Goal: Transaction & Acquisition: Purchase product/service

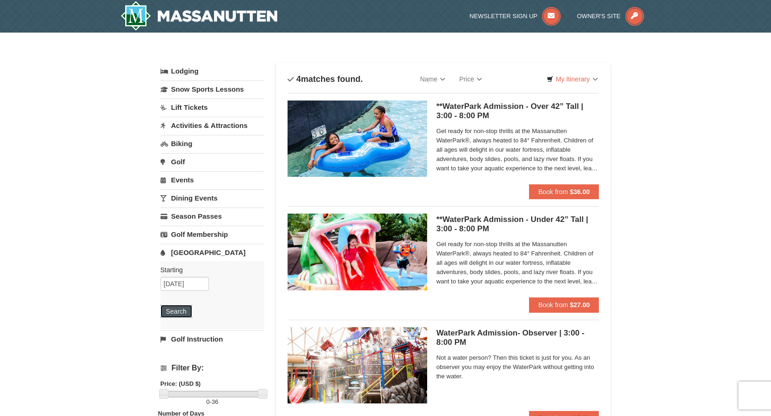
click at [181, 313] on button "Search" at bounding box center [177, 311] width 32 height 13
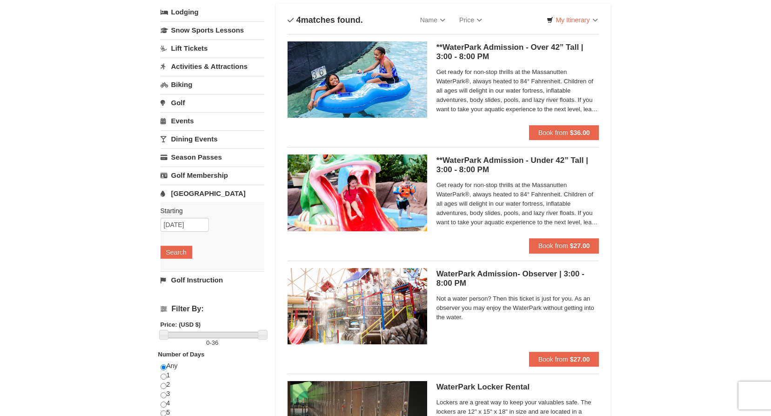
scroll to position [47, 0]
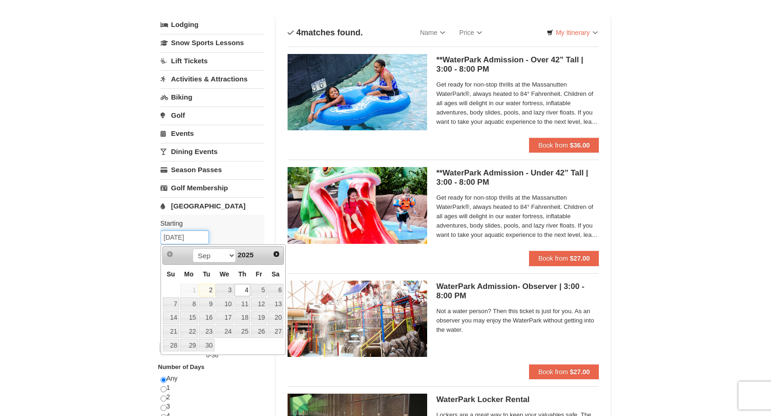
click at [181, 239] on input "09/04/2025" at bounding box center [185, 237] width 48 height 14
click at [260, 291] on link "5" at bounding box center [259, 290] width 16 height 13
type input "09/05/2025"
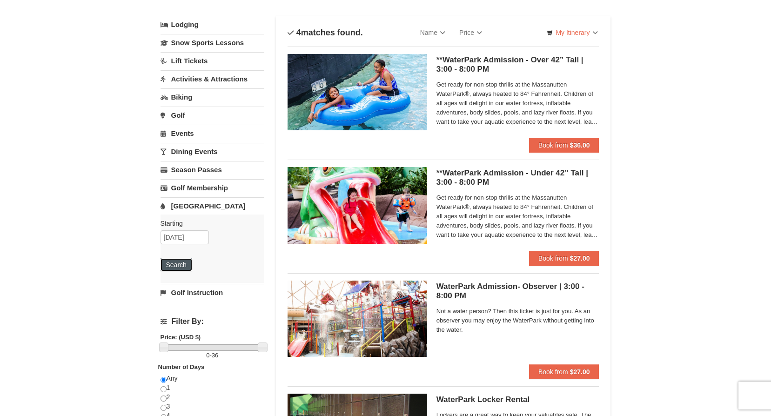
click at [163, 266] on button "Search" at bounding box center [177, 264] width 32 height 13
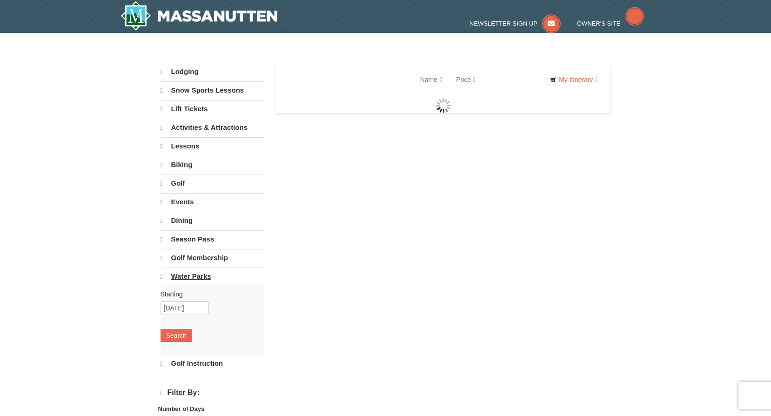
select select "9"
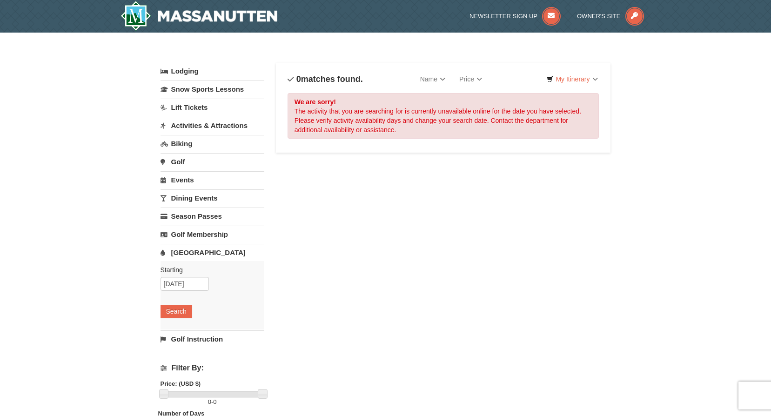
click at [187, 252] on link "Water Park" at bounding box center [213, 252] width 104 height 17
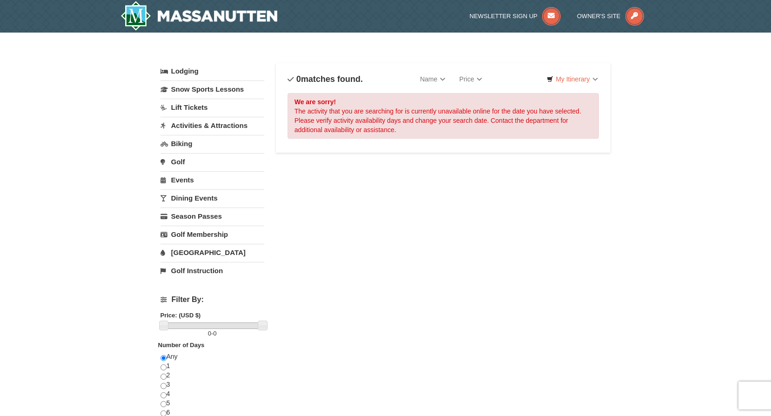
click at [186, 252] on link "Water Park" at bounding box center [213, 252] width 104 height 17
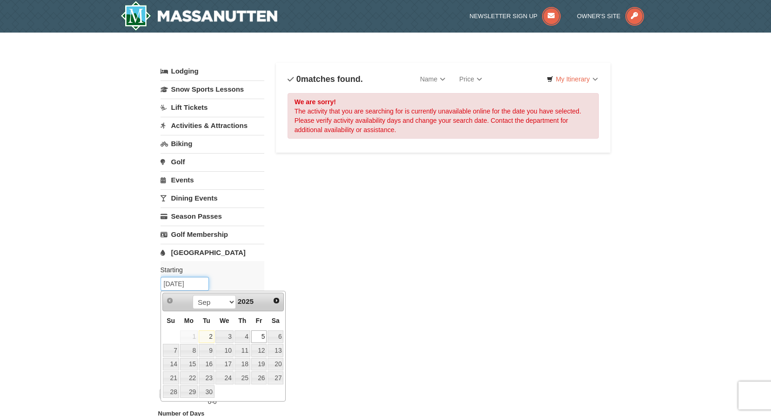
click at [181, 288] on input "09/05/2025" at bounding box center [185, 284] width 48 height 14
click at [242, 336] on link "4" at bounding box center [242, 336] width 16 height 13
type input "09/04/2025"
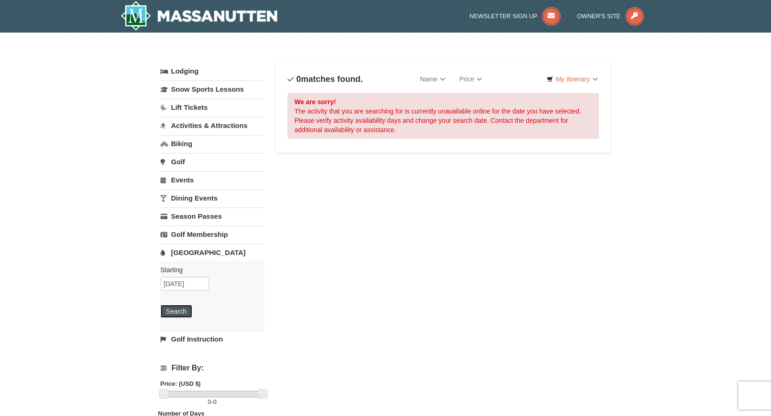
click at [168, 312] on button "Search" at bounding box center [177, 311] width 32 height 13
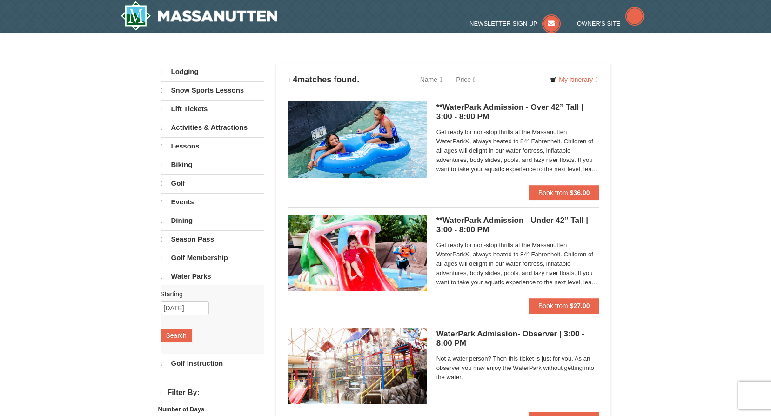
select select "9"
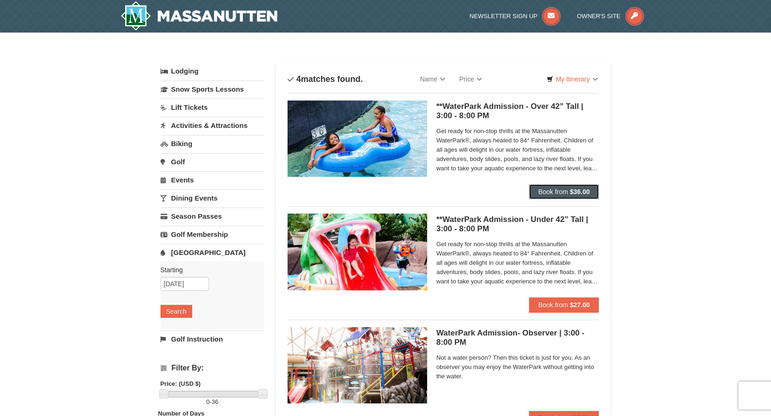
click at [554, 190] on span "Book from" at bounding box center [553, 191] width 30 height 7
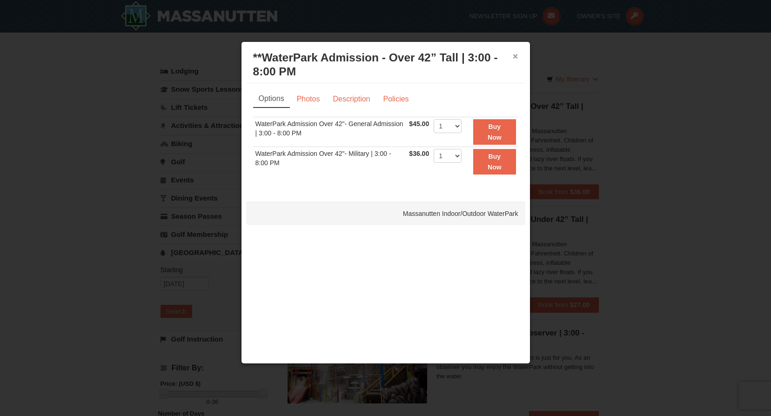
click at [518, 57] on button "×" at bounding box center [516, 56] width 6 height 9
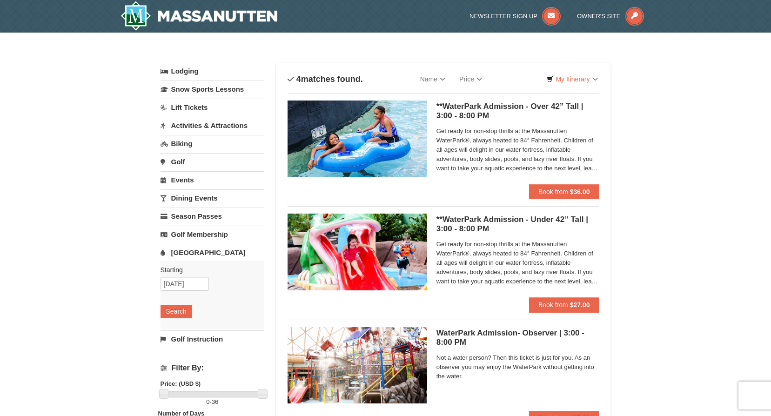
scroll to position [47, 0]
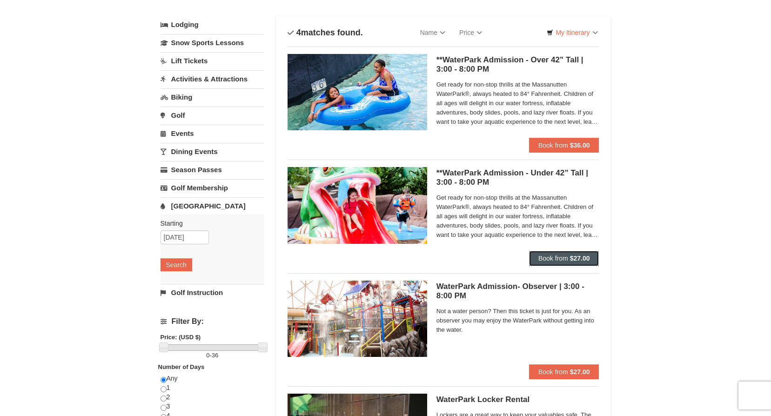
click at [547, 261] on span "Book from" at bounding box center [553, 257] width 30 height 7
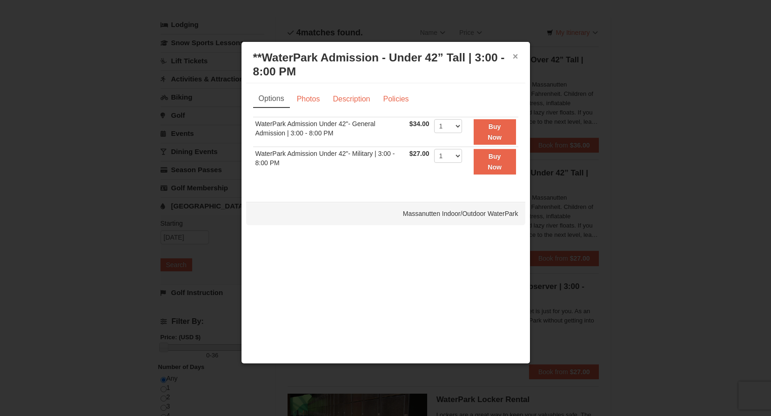
click at [518, 55] on button "×" at bounding box center [516, 56] width 6 height 9
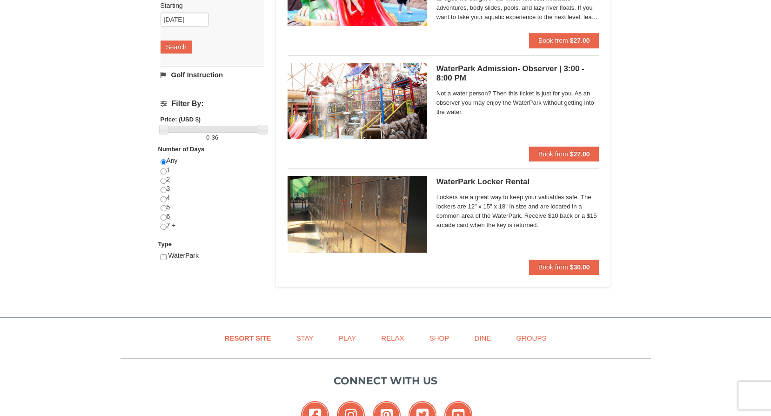
scroll to position [279, 0]
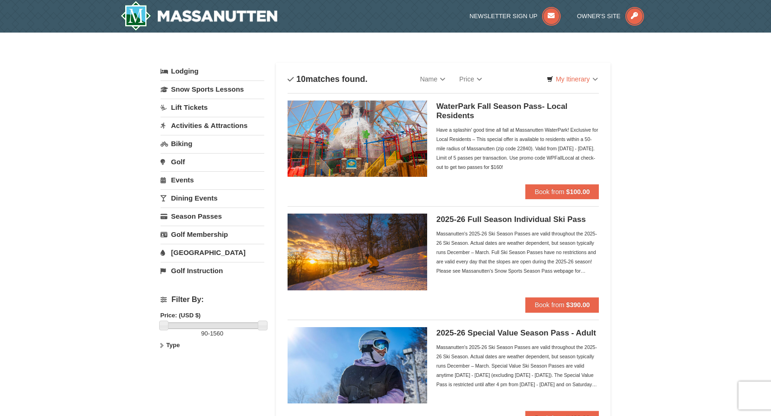
click at [492, 144] on div "Have a splashin' good time all fall at Massanutten WaterPark! Exclusive for Loc…" at bounding box center [517, 148] width 163 height 47
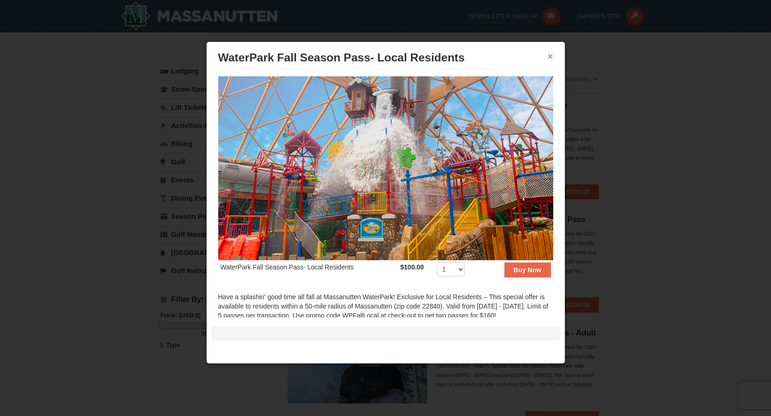
click at [549, 57] on button "×" at bounding box center [551, 56] width 6 height 9
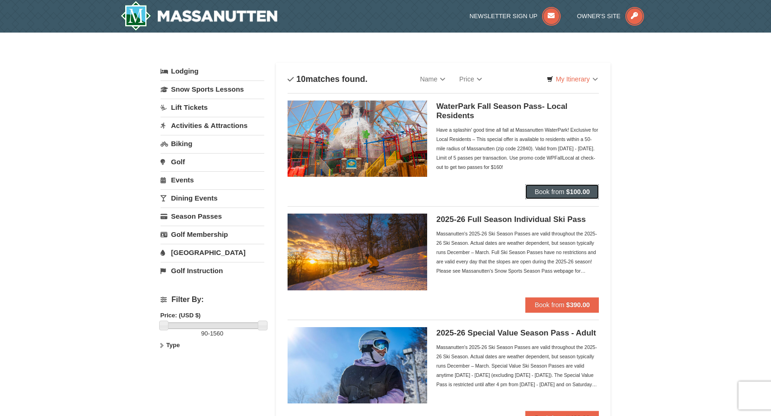
click at [558, 189] on span "Book from" at bounding box center [550, 191] width 30 height 7
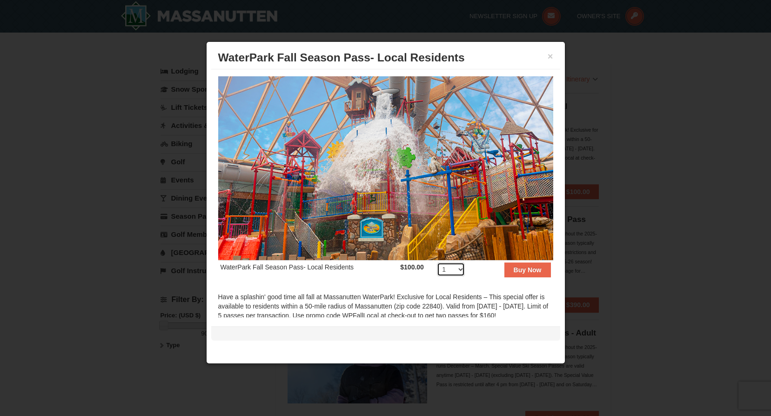
click at [458, 265] on select "1 2 3 4 5 6 7 8 9 10 11 12 13 14 15 16 17 18 19 20 21 22 23 24 25 26 27 28 29 3…" at bounding box center [451, 269] width 28 height 14
select select "5"
click at [437, 262] on select "1 2 3 4 5 6 7 8 9 10 11 12 13 14 15 16 17 18 19 20 21 22 23 24 25 26 27 28 29 3…" at bounding box center [451, 269] width 28 height 14
click at [522, 266] on strong "Buy Now" at bounding box center [528, 269] width 28 height 7
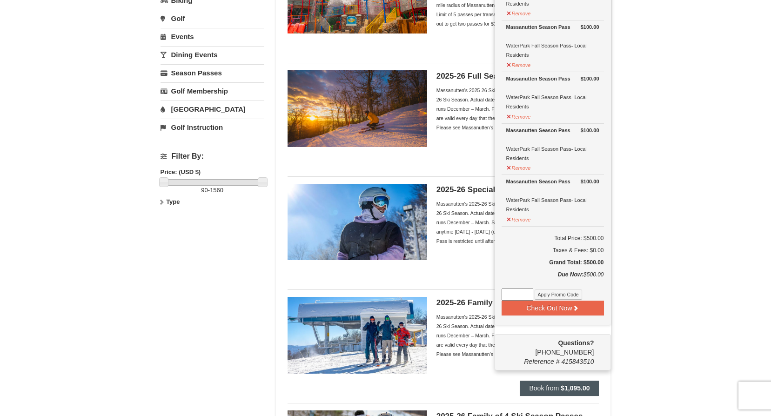
scroll to position [282, 0]
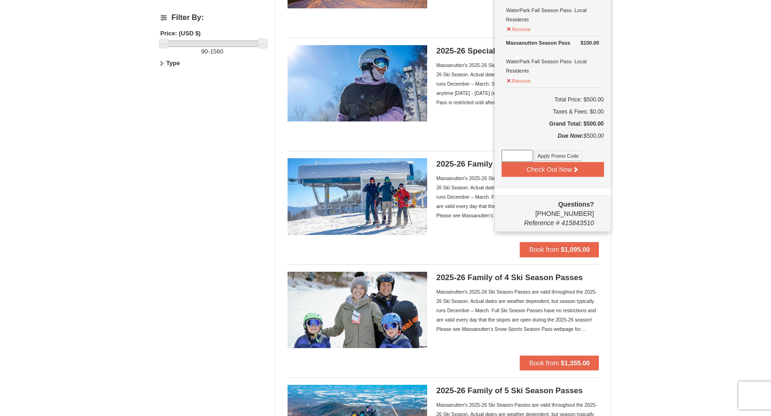
click at [516, 155] on input at bounding box center [518, 156] width 32 height 12
type input "WPFALLLOCAL"
click at [521, 170] on button "Check Out Now" at bounding box center [553, 169] width 102 height 15
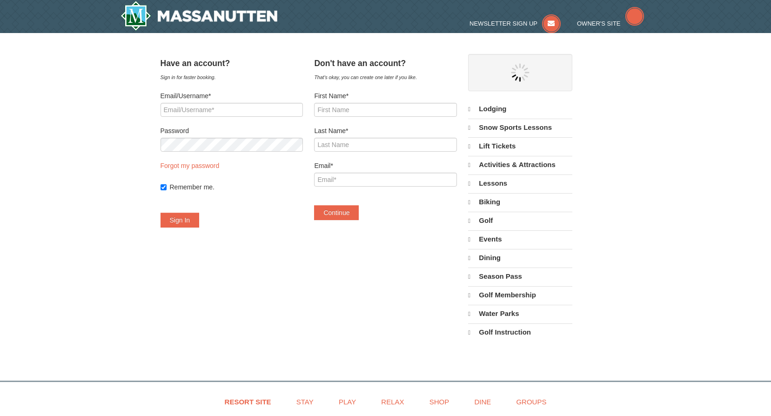
select select "9"
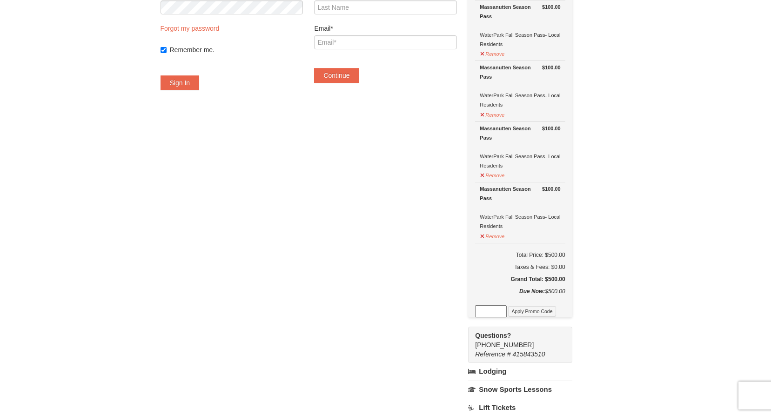
scroll to position [140, 0]
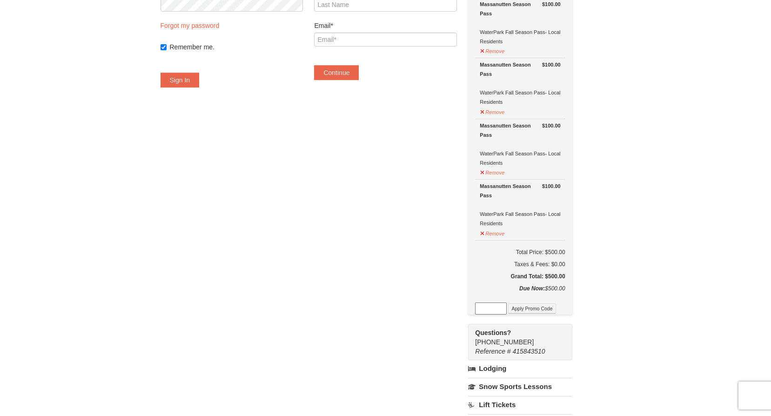
click at [504, 305] on input at bounding box center [491, 308] width 32 height 12
click at [540, 309] on button "Apply Promo Code" at bounding box center [531, 308] width 47 height 10
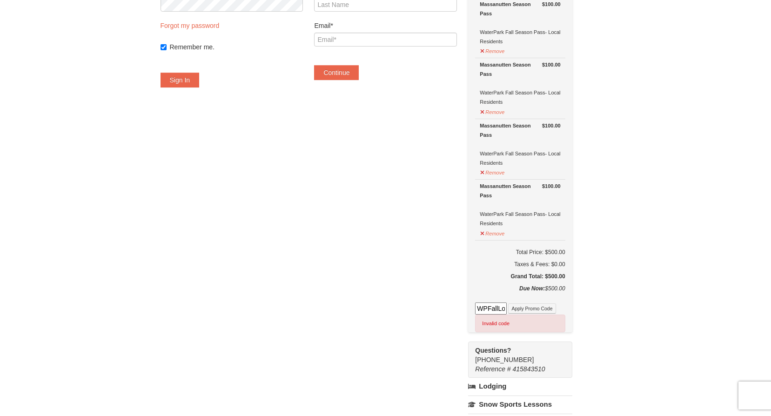
click at [507, 308] on input "WPFallLocall" at bounding box center [491, 308] width 32 height 12
click at [502, 311] on input "WPFallLocal" at bounding box center [491, 308] width 32 height 12
type input "WPFallLocal"
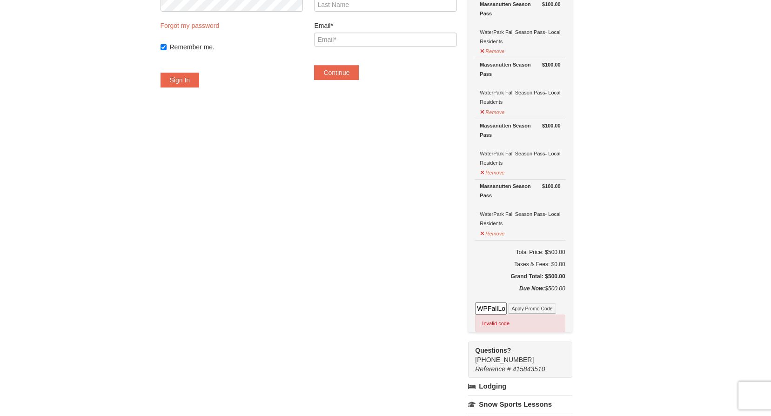
click at [459, 345] on div "Have an account? Sign in for faster booking. Email/Username* Password Forgot my…" at bounding box center [386, 259] width 450 height 690
click at [507, 308] on input "WPFallLocal" at bounding box center [491, 308] width 32 height 12
click at [507, 306] on input "WPFallLocal" at bounding box center [491, 308] width 32 height 12
click at [547, 310] on button "Apply Promo Code" at bounding box center [531, 308] width 47 height 10
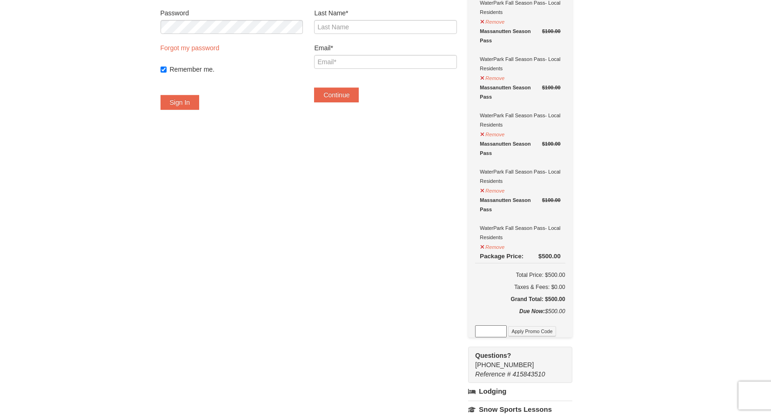
scroll to position [140, 0]
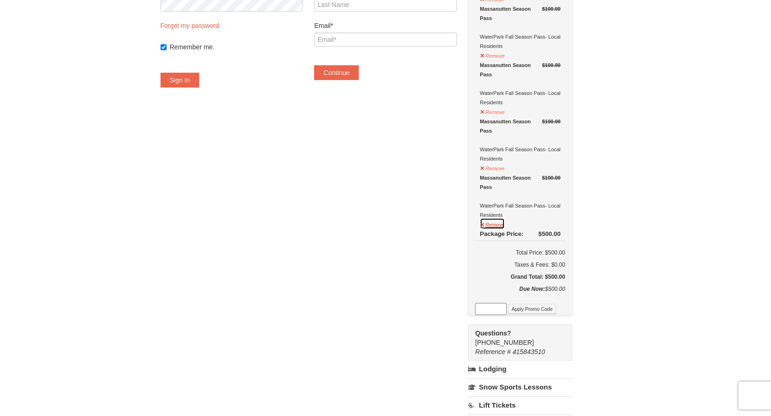
click at [493, 226] on button "Remove" at bounding box center [492, 224] width 25 height 12
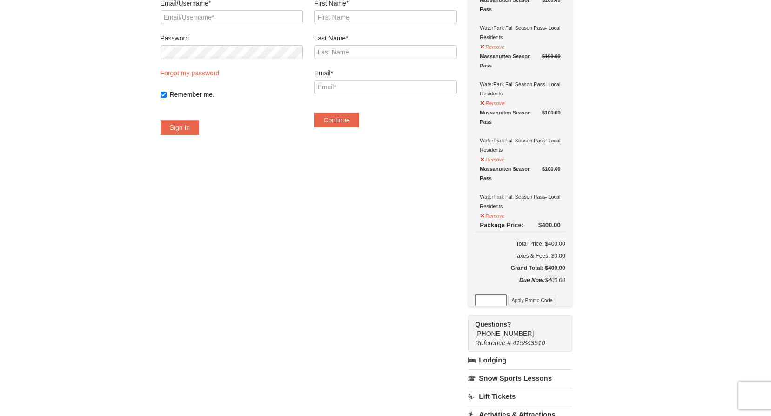
scroll to position [93, 0]
click at [492, 216] on button "Remove" at bounding box center [492, 214] width 25 height 12
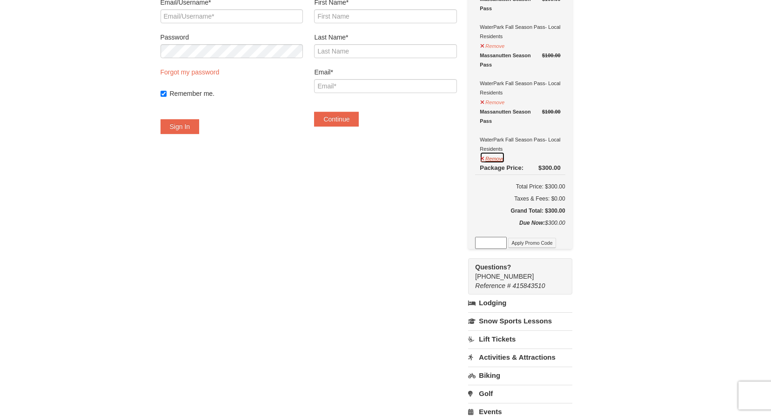
click at [494, 159] on button "Remove" at bounding box center [492, 158] width 25 height 12
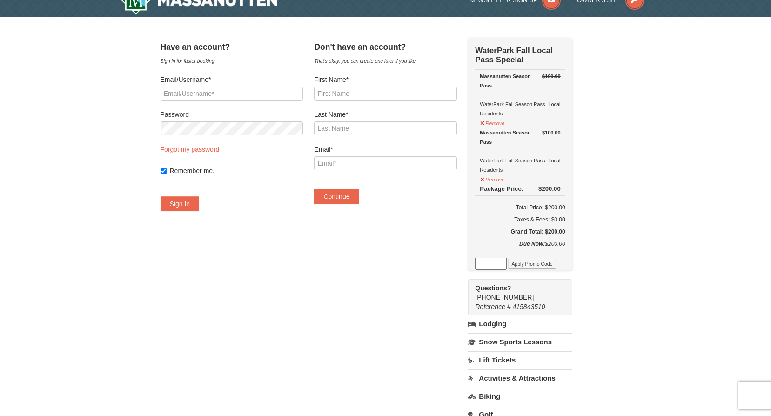
scroll to position [0, 0]
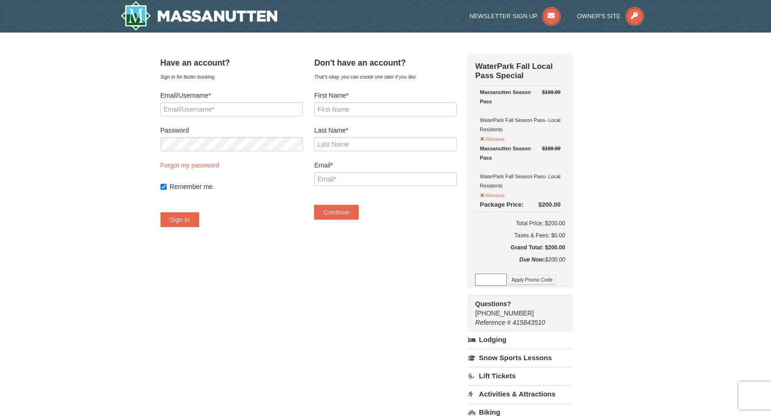
click at [499, 283] on input at bounding box center [491, 280] width 32 height 12
type input "WPFallLocal"
click at [542, 279] on button "Apply Promo Code" at bounding box center [531, 280] width 47 height 10
